Goal: Task Accomplishment & Management: Use online tool/utility

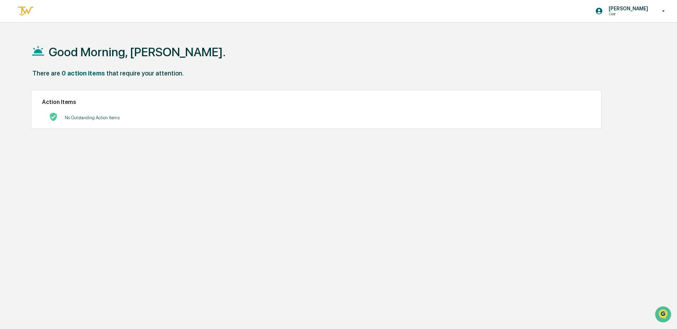
click at [369, 255] on div "Good Morning, [PERSON_NAME]. There are 0 action items that require your attenti…" at bounding box center [335, 198] width 630 height 329
click at [622, 8] on p "[PERSON_NAME]" at bounding box center [627, 9] width 49 height 6
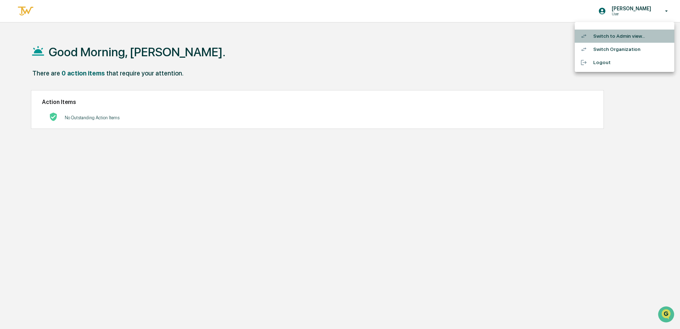
click at [625, 38] on li "Switch to Admin view..." at bounding box center [625, 36] width 100 height 13
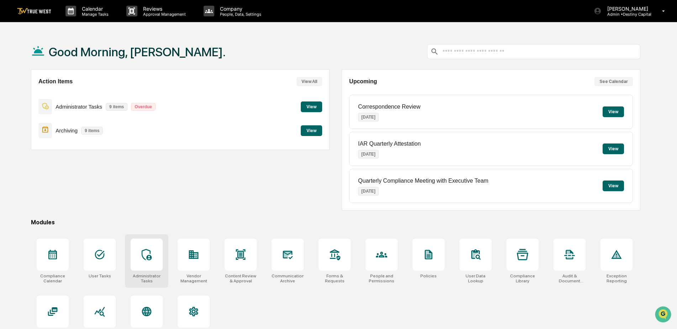
click at [149, 258] on icon at bounding box center [147, 254] width 10 height 11
